Goal: Information Seeking & Learning: Learn about a topic

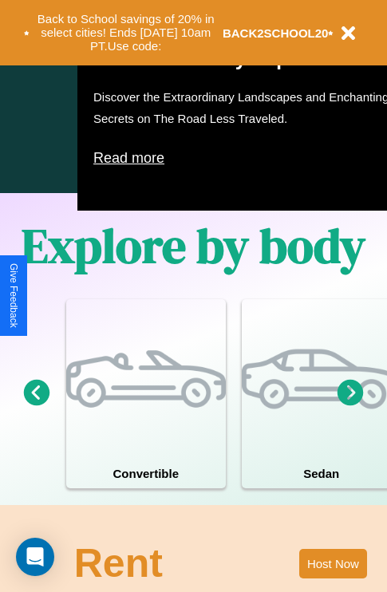
scroll to position [1026, 0]
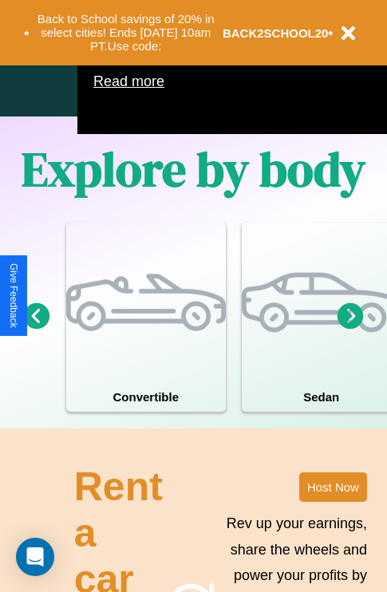
click at [350, 329] on icon at bounding box center [351, 315] width 26 height 26
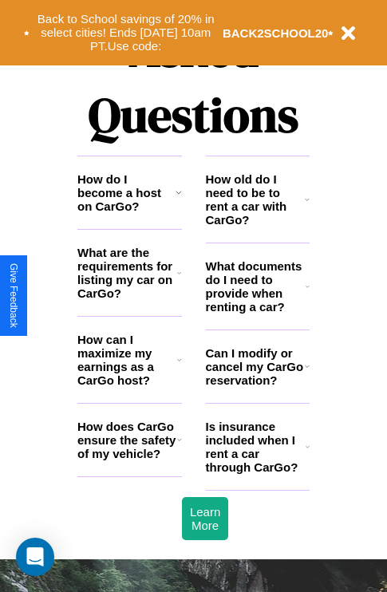
scroll to position [1934, 0]
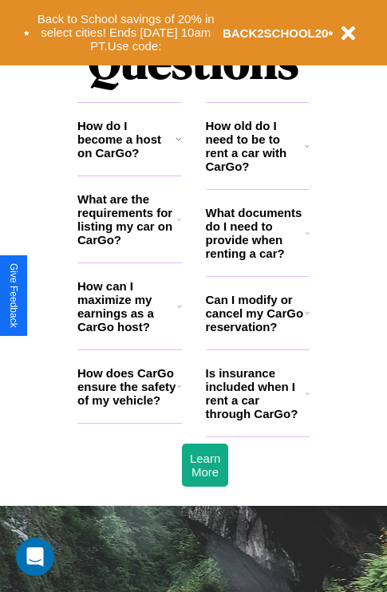
click at [129, 160] on h3 "How do I become a host on CarGo?" at bounding box center [126, 139] width 98 height 41
click at [129, 407] on h3 "How does CarGo ensure the safety of my vehicle?" at bounding box center [127, 386] width 100 height 41
click at [178, 145] on icon at bounding box center [179, 138] width 6 height 13
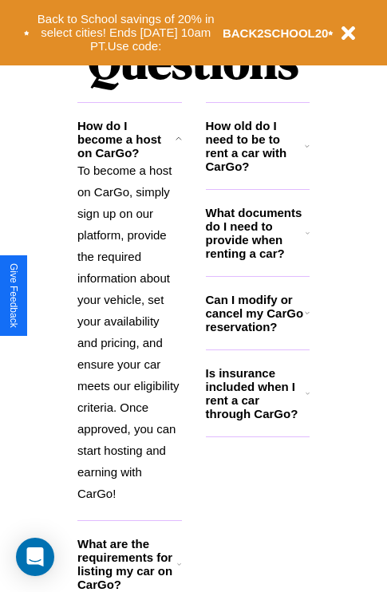
click at [129, 575] on h3 "What are the requirements for listing my car on CarGo?" at bounding box center [127, 564] width 100 height 54
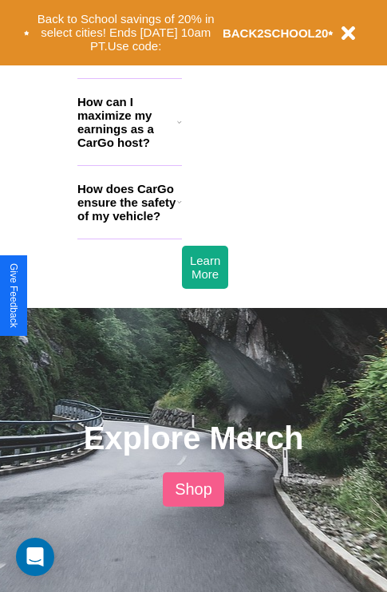
scroll to position [2528, 0]
